Goal: Task Accomplishment & Management: Complete application form

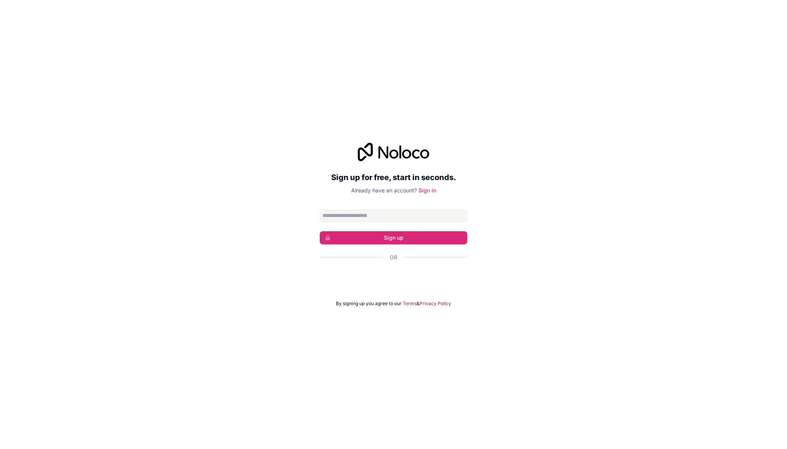
click at [363, 217] on input "Email address" at bounding box center [394, 215] width 148 height 12
type input "**********"
click at [354, 282] on div "Sign in with Google. Opens in new tab" at bounding box center [394, 277] width 148 height 17
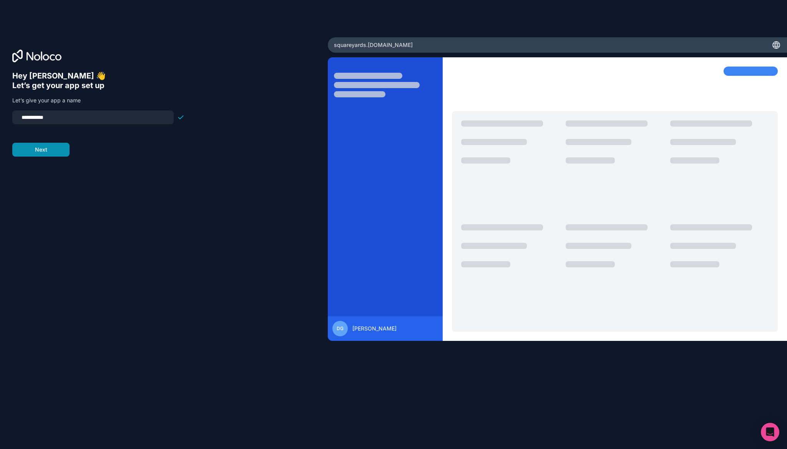
click at [43, 152] on button "Next" at bounding box center [40, 150] width 57 height 14
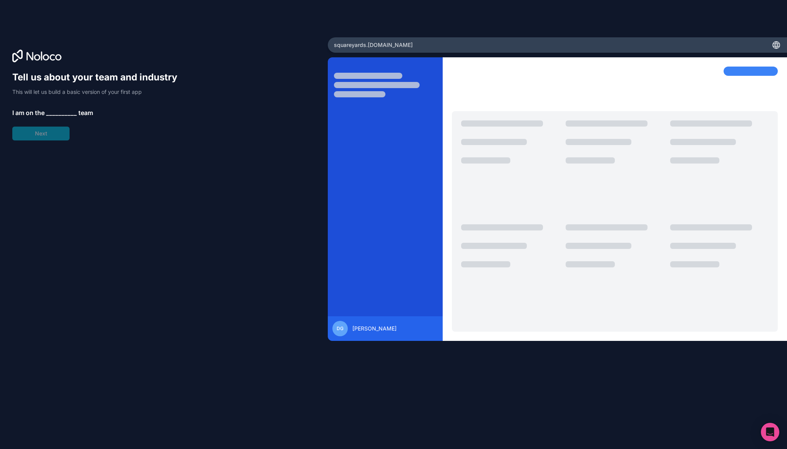
click at [57, 112] on span "__________" at bounding box center [61, 112] width 31 height 9
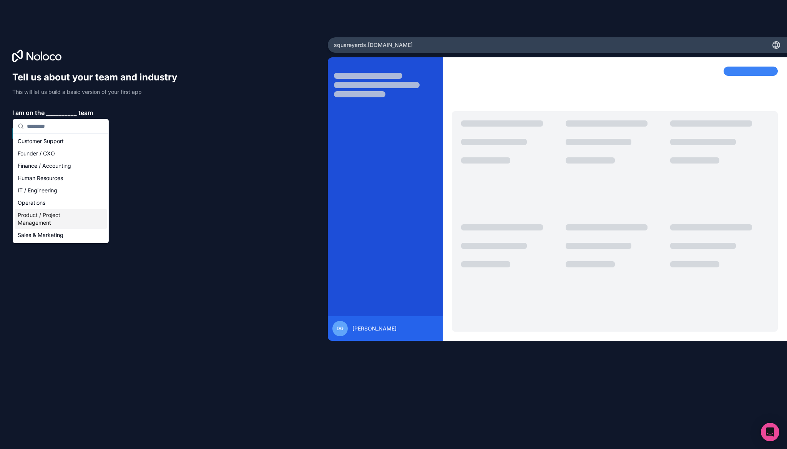
click at [50, 212] on div "Product / Project Management" at bounding box center [61, 219] width 92 height 20
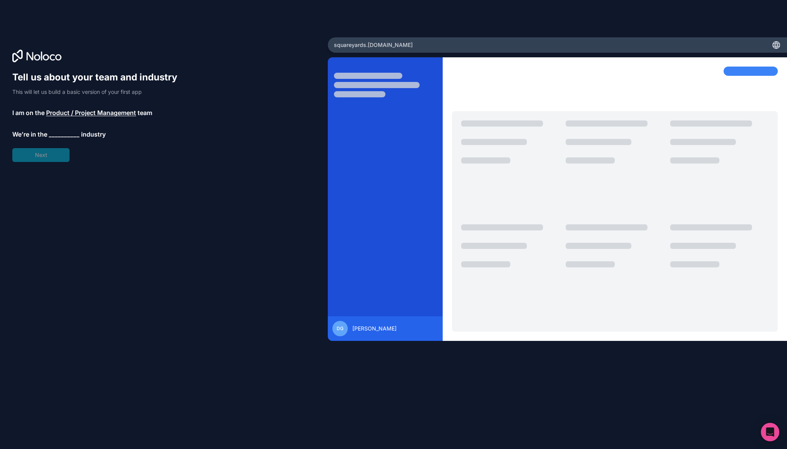
click at [59, 134] on span "__________" at bounding box center [64, 134] width 31 height 9
type input "****"
click at [37, 165] on div "Real Estate" at bounding box center [63, 162] width 92 height 12
click at [52, 155] on span "__________" at bounding box center [57, 155] width 31 height 9
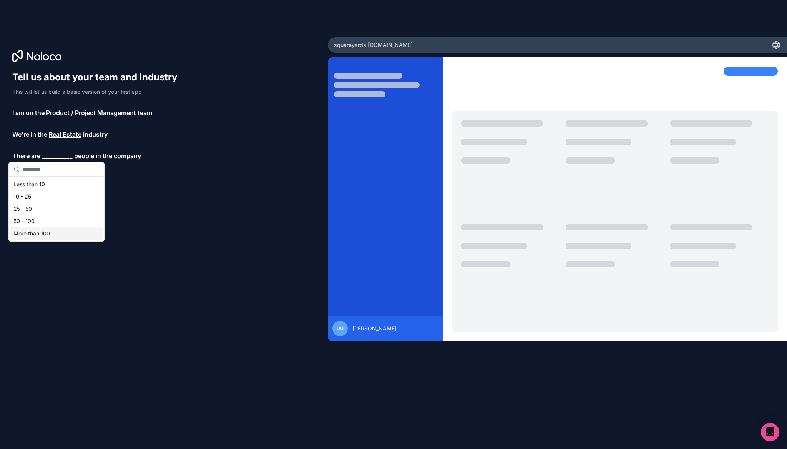
click at [62, 232] on div "More than 100" at bounding box center [56, 233] width 92 height 12
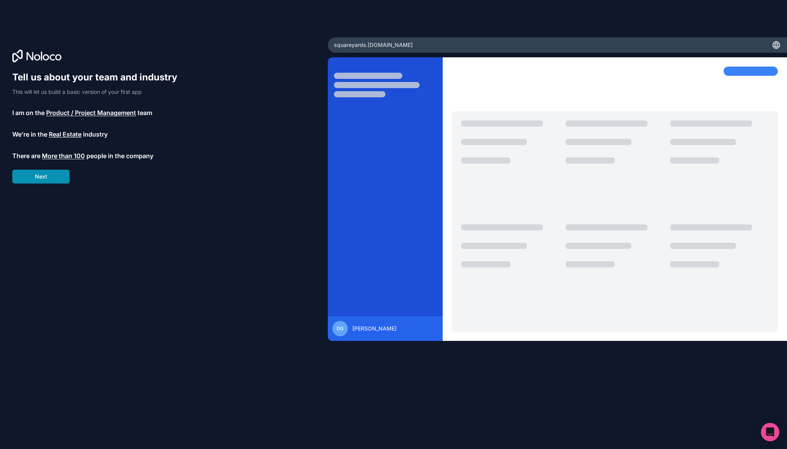
click at [45, 179] on button "Next" at bounding box center [40, 177] width 57 height 14
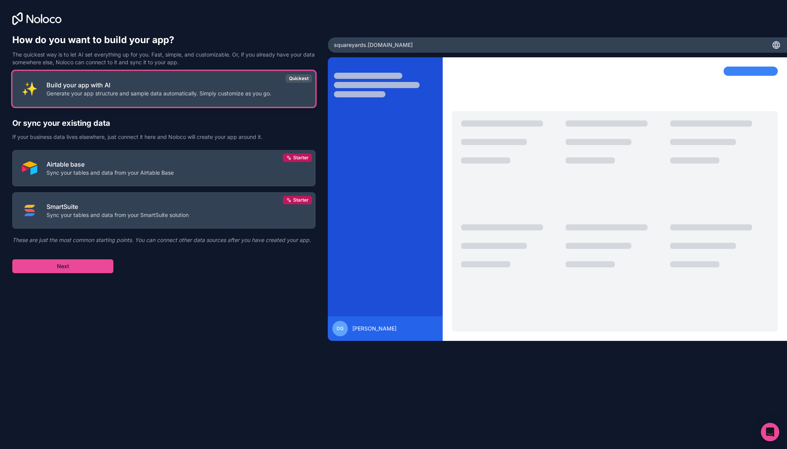
click at [178, 98] on button "Build your app with AI Generate your app structure and sample data automaticall…" at bounding box center [163, 89] width 303 height 36
click at [68, 265] on button "Next" at bounding box center [62, 266] width 101 height 14
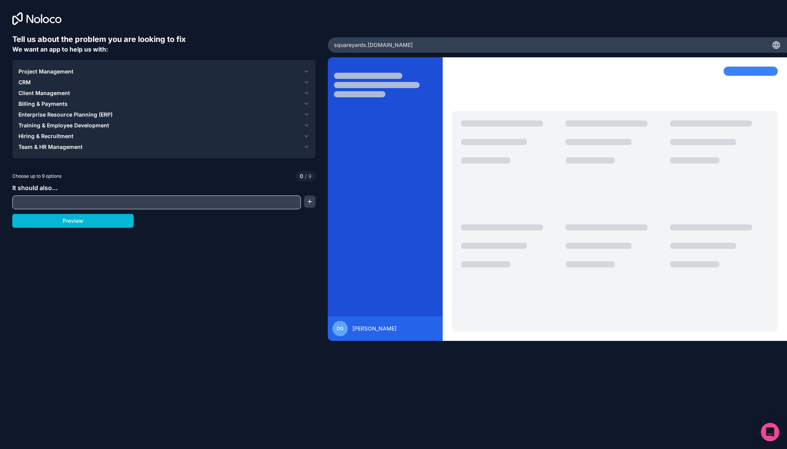
click at [65, 203] on input "text" at bounding box center [156, 202] width 285 height 11
click at [73, 220] on button "Preview" at bounding box center [72, 221] width 121 height 14
click at [45, 70] on span "Project Management" at bounding box center [45, 72] width 55 height 8
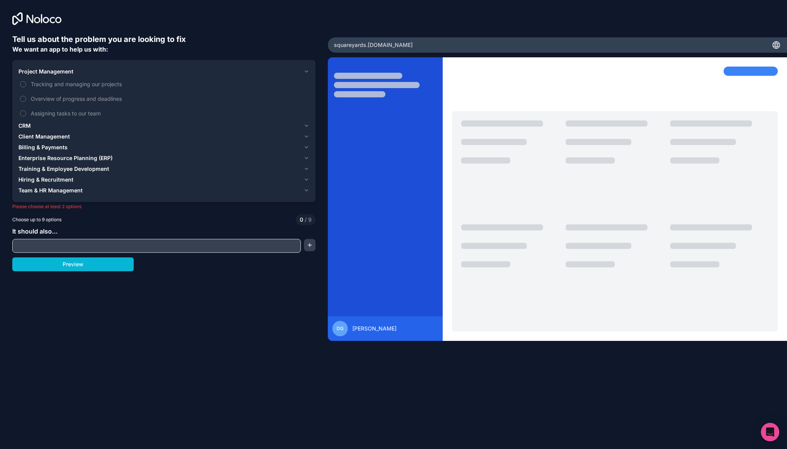
click at [45, 70] on span "Project Management" at bounding box center [45, 72] width 55 height 8
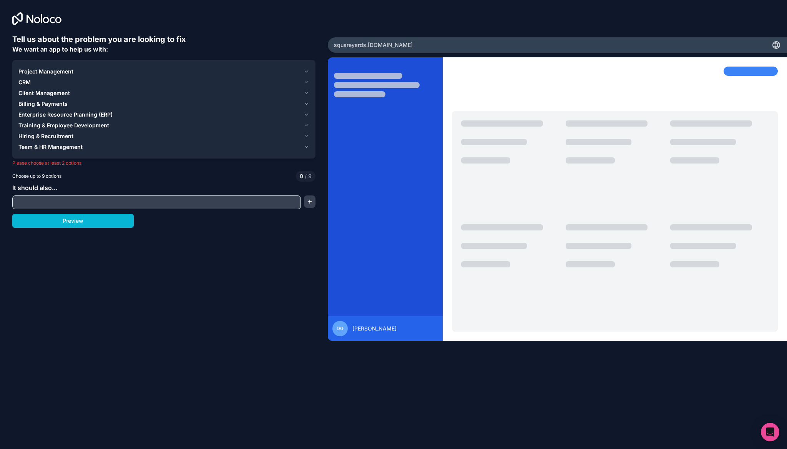
click at [50, 112] on span "Enterprise Resource Planning (ERP)" at bounding box center [65, 115] width 94 height 8
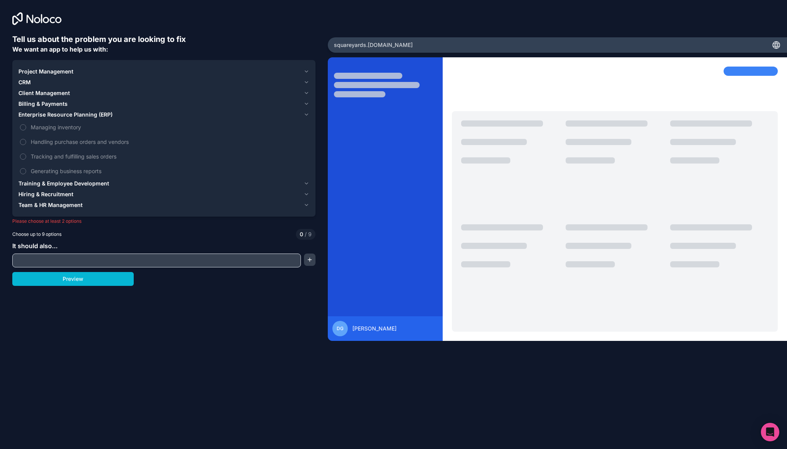
click at [50, 112] on span "Enterprise Resource Planning (ERP)" at bounding box center [65, 115] width 94 height 8
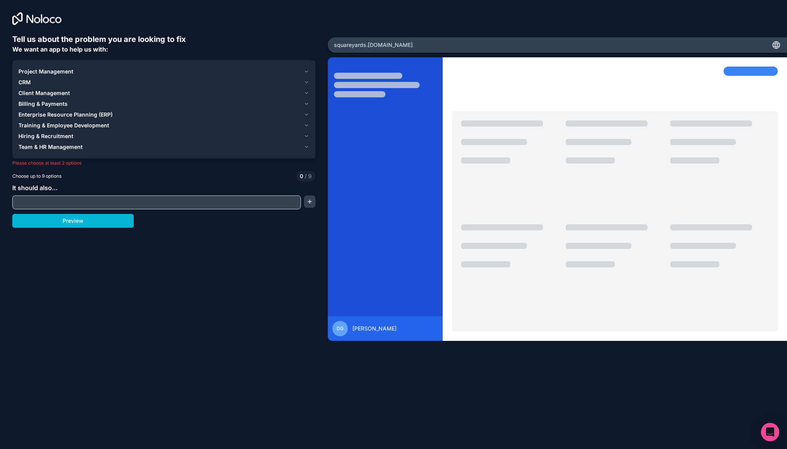
click at [52, 128] on span "Training & Employee Development" at bounding box center [63, 125] width 91 height 8
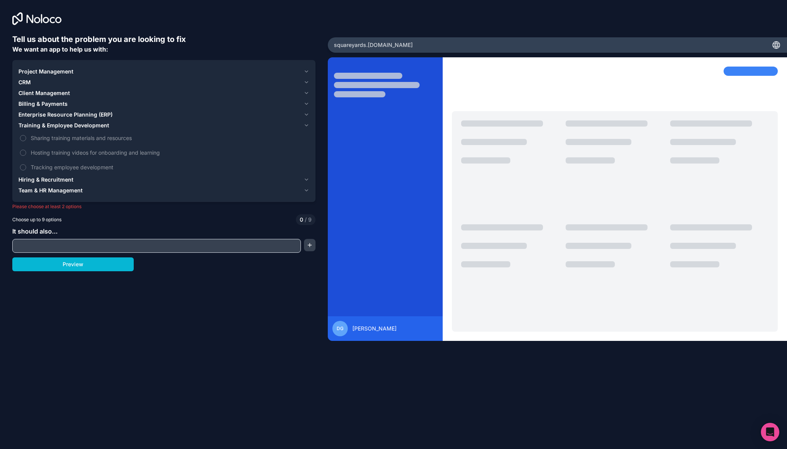
click at [52, 128] on span "Training & Employee Development" at bounding box center [63, 125] width 91 height 8
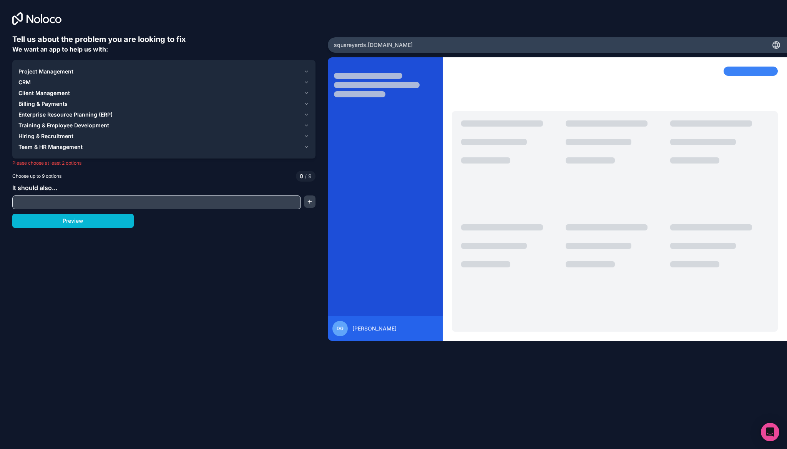
click at [113, 201] on input "text" at bounding box center [156, 202] width 285 height 11
click at [313, 204] on button "button" at bounding box center [310, 201] width 12 height 12
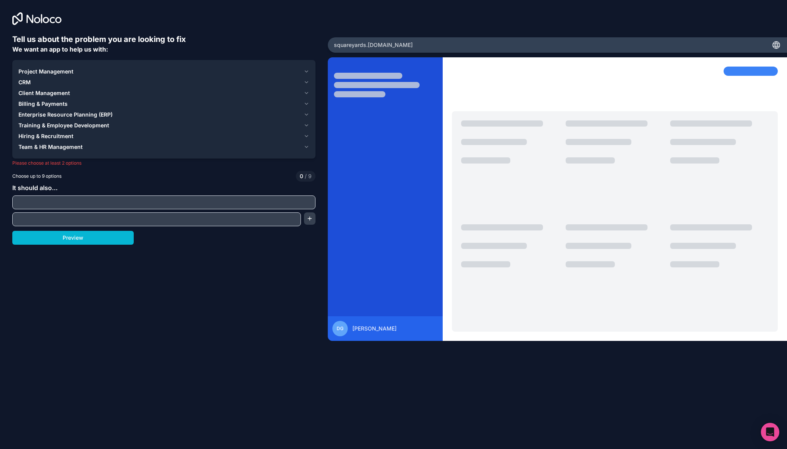
click at [205, 202] on input "text" at bounding box center [163, 202] width 299 height 11
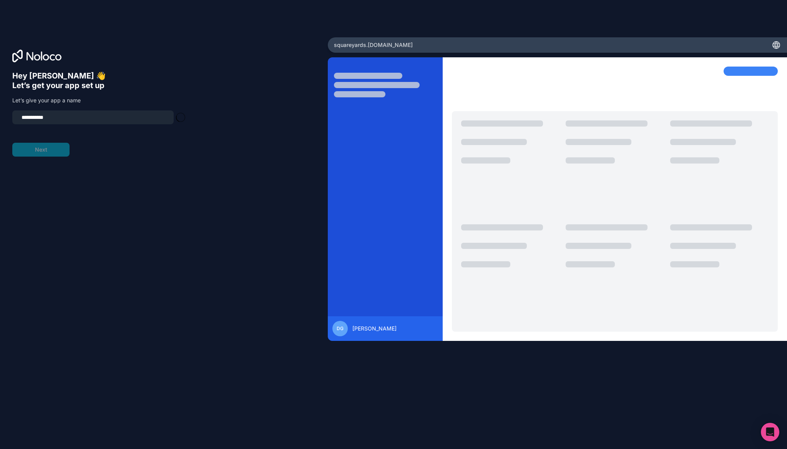
type input "**********"
